Goal: Check status

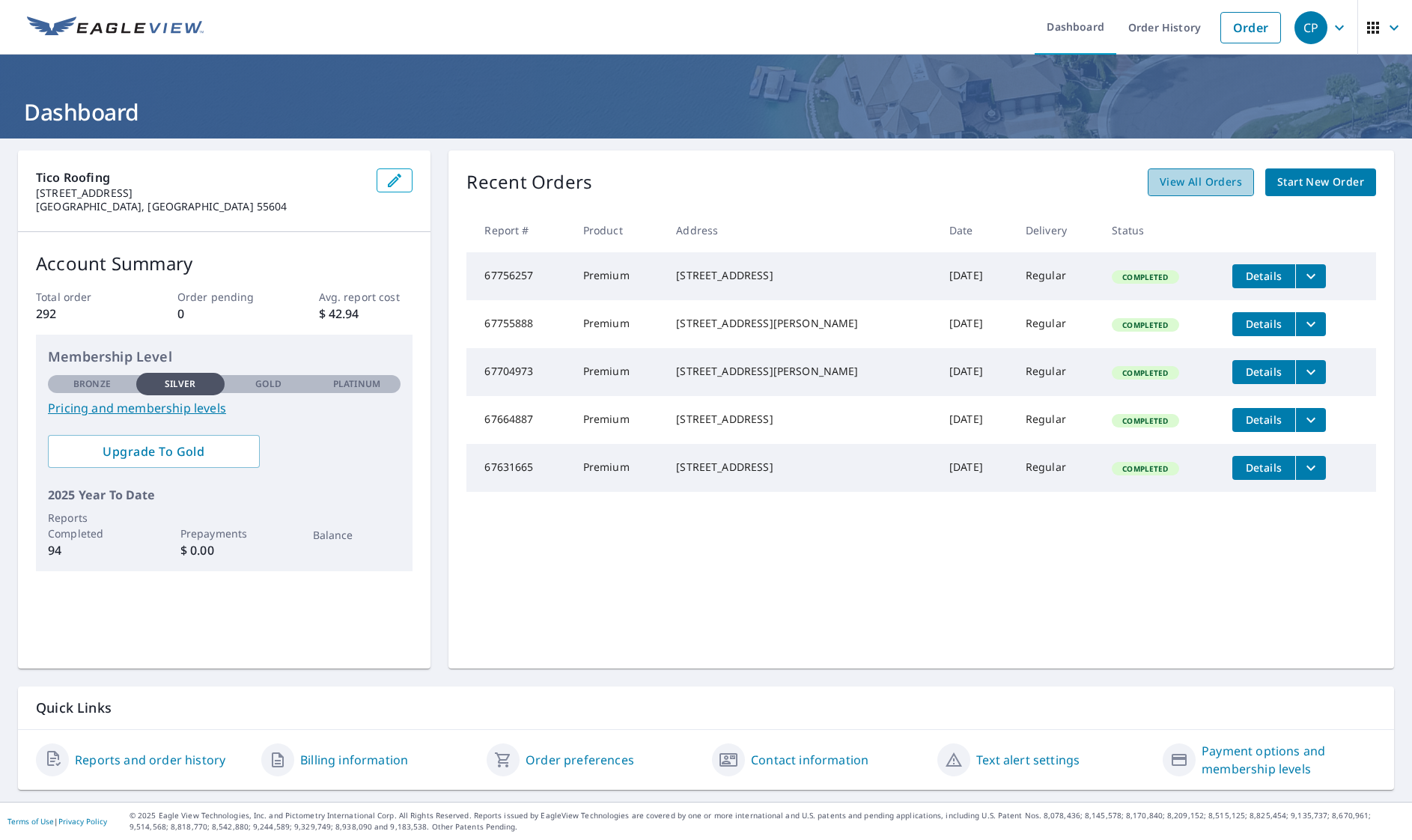
click at [1219, 183] on span "View All Orders" at bounding box center [1200, 182] width 82 height 19
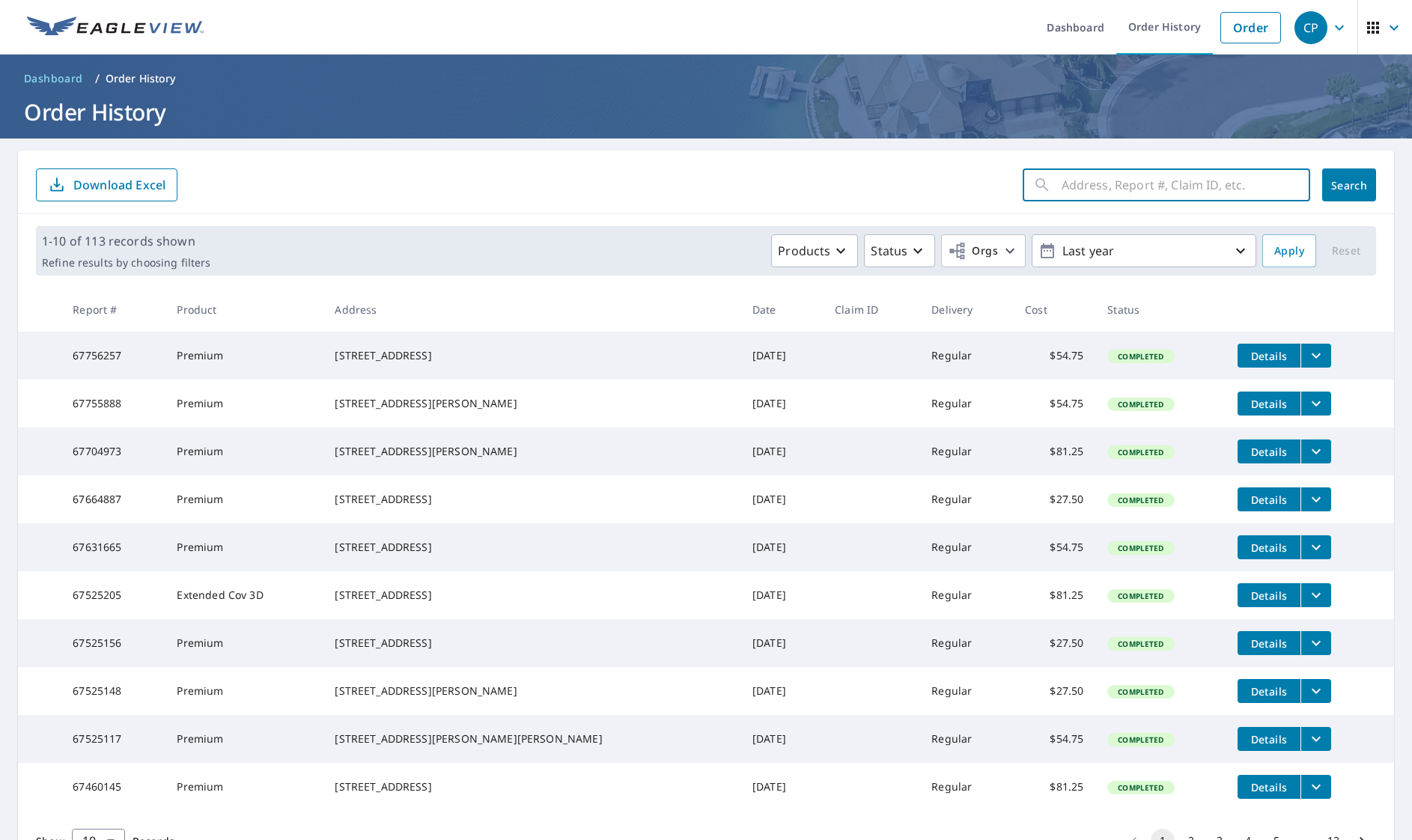
click at [1104, 187] on input "text" at bounding box center [1185, 184] width 248 height 42
type input "50"
click button "Search" at bounding box center [1349, 185] width 54 height 33
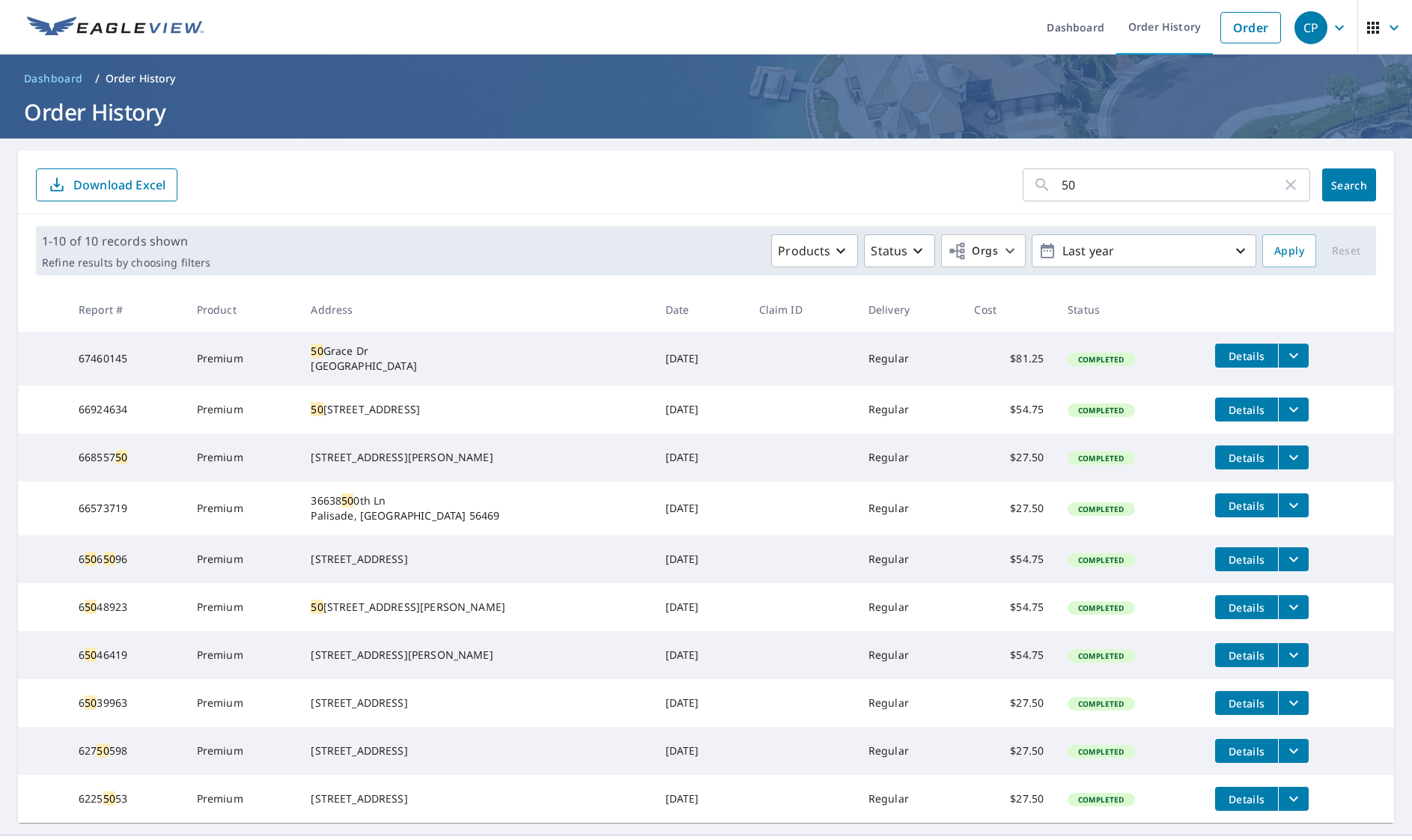
click at [1299, 366] on button "filesDropdownBtn-67460145" at bounding box center [1293, 355] width 31 height 24
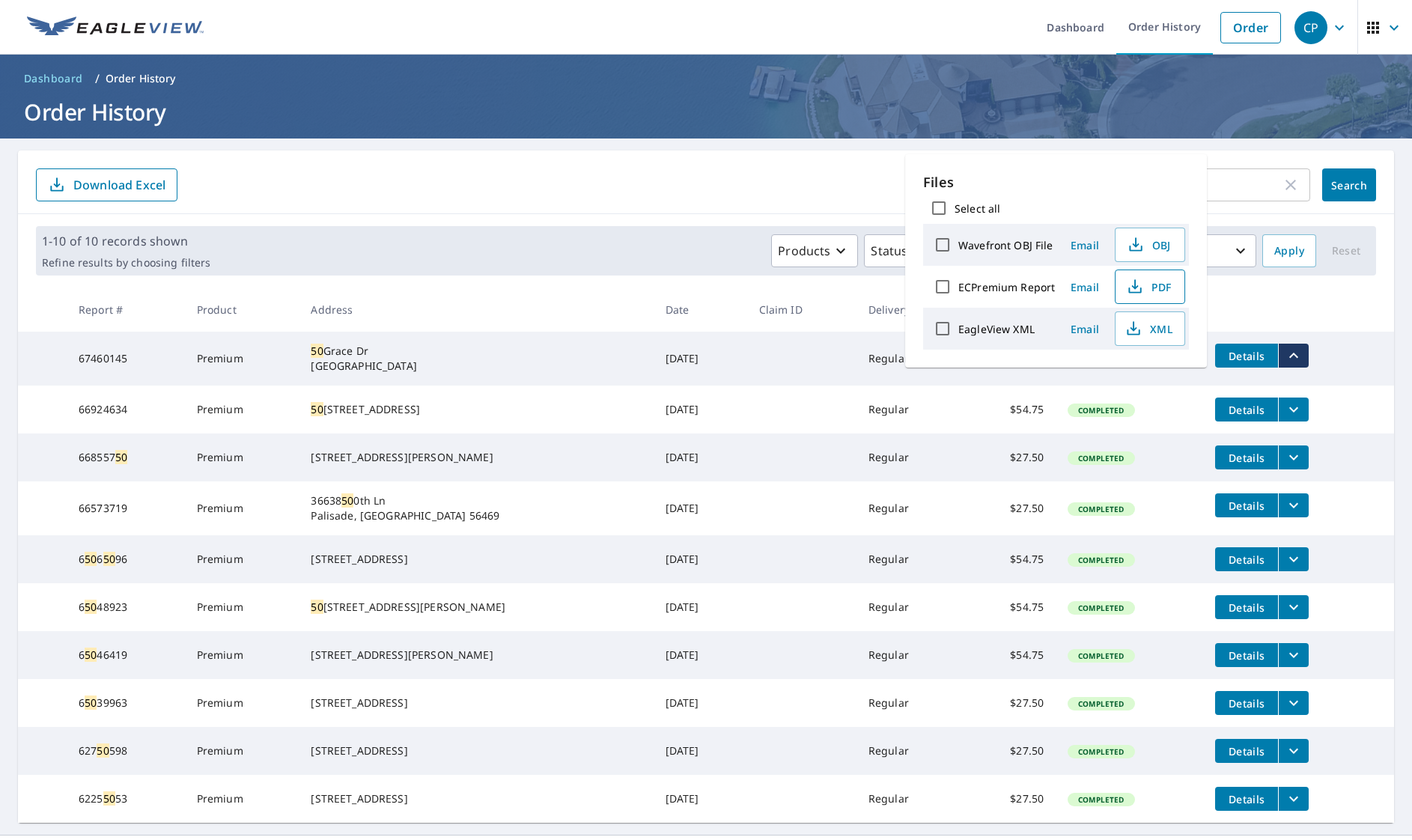
click at [1135, 281] on icon "button" at bounding box center [1135, 286] width 18 height 18
